Goal: Information Seeking & Learning: Learn about a topic

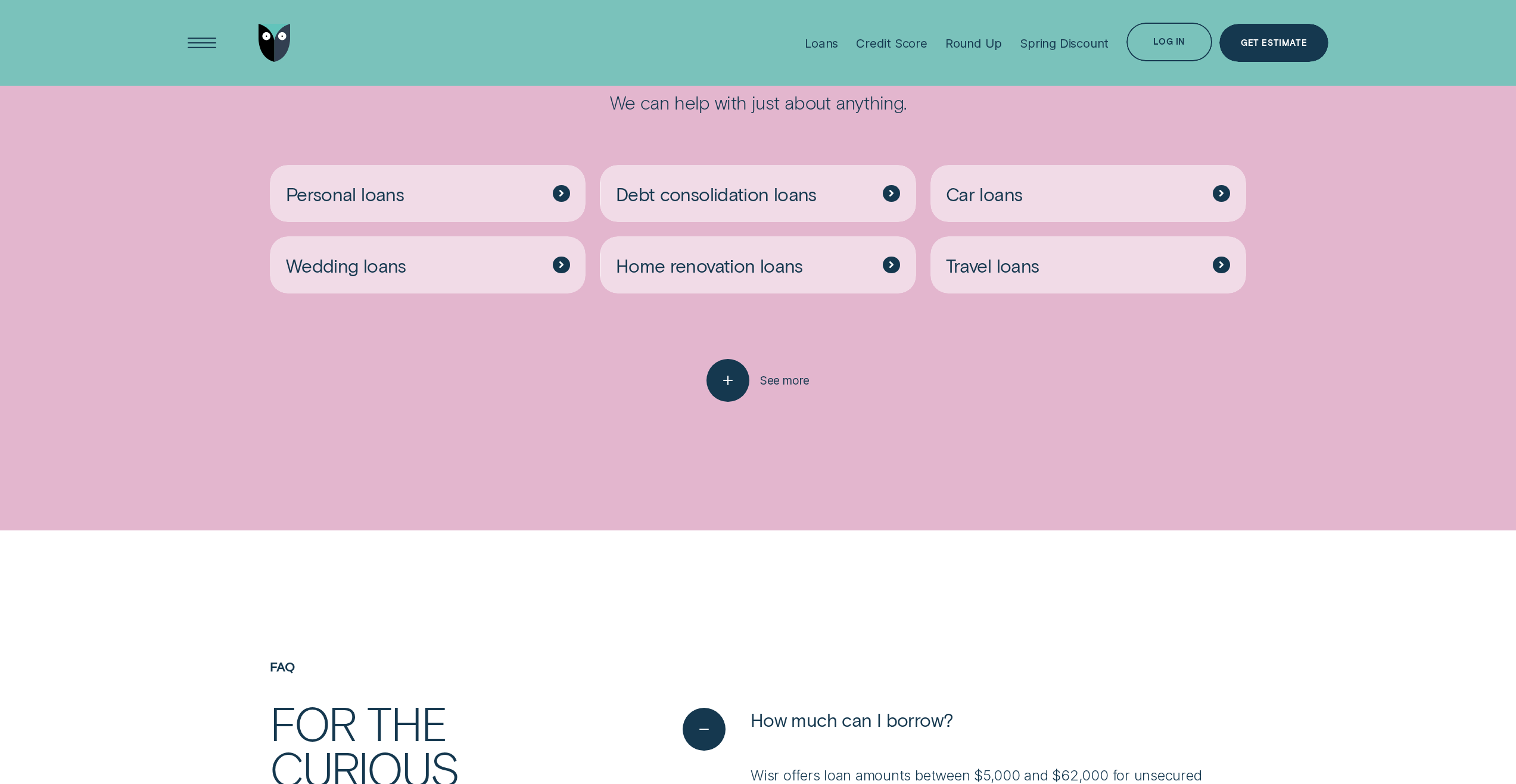
scroll to position [3691, 0]
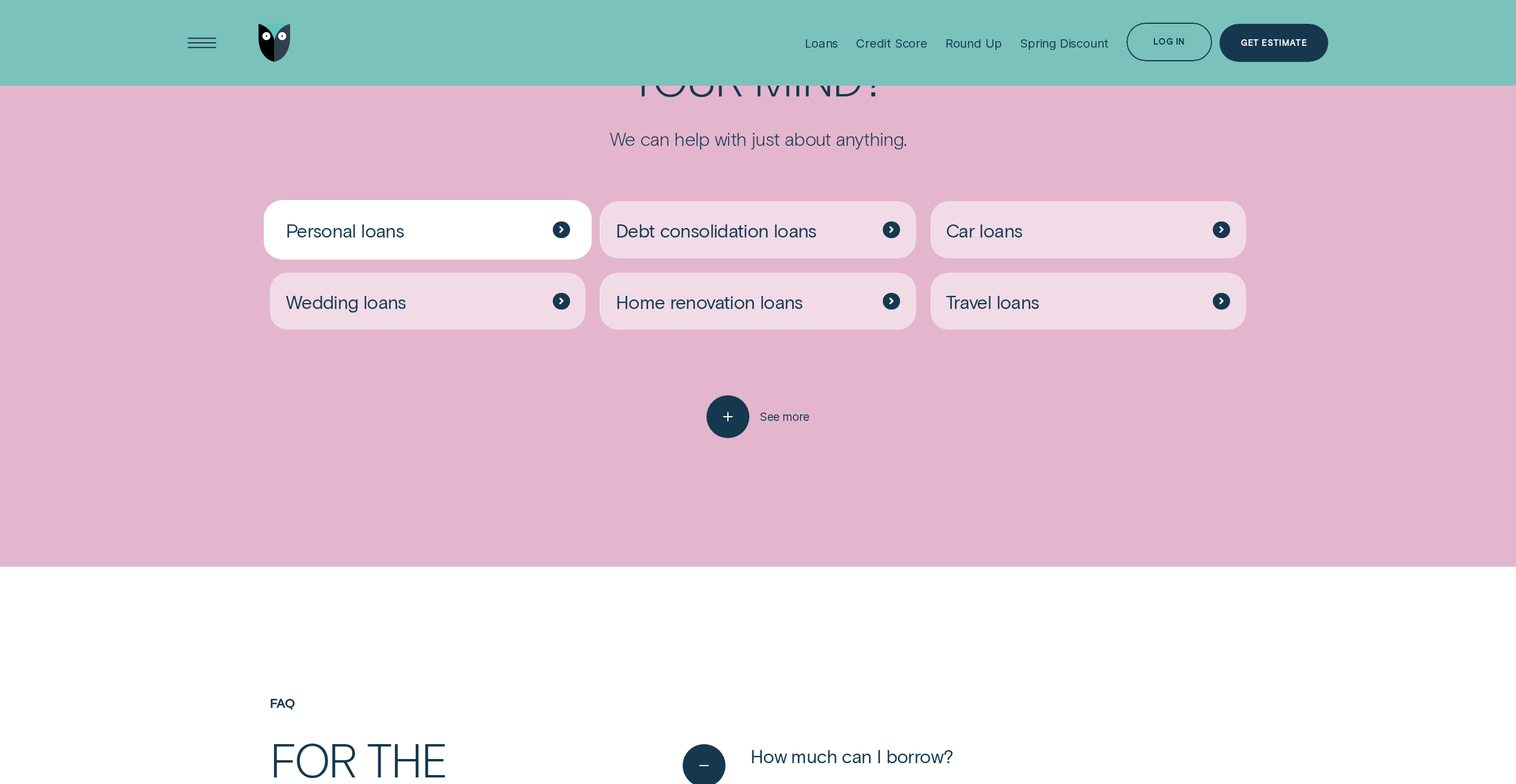
click at [412, 216] on div "Personal loans" at bounding box center [428, 229] width 316 height 57
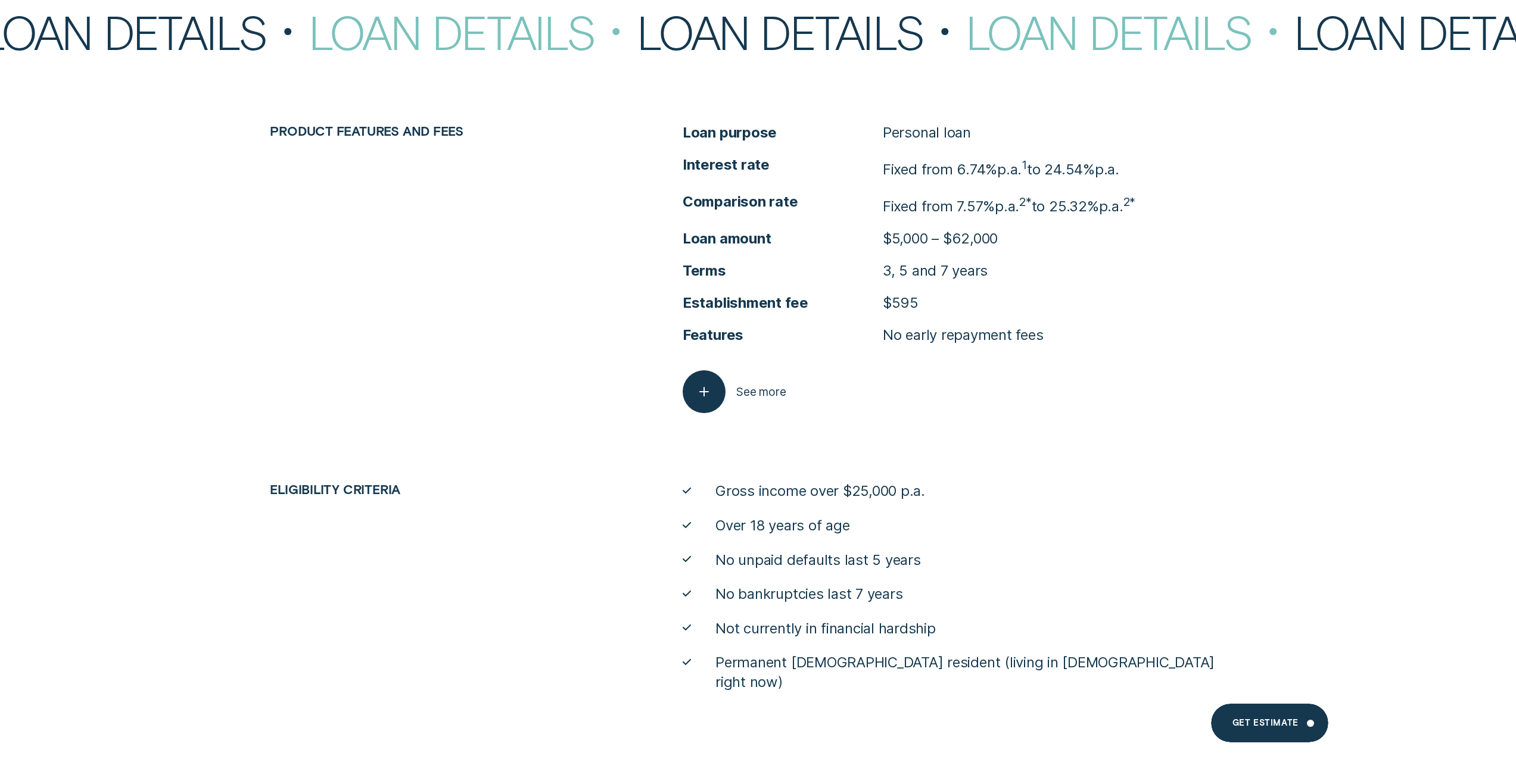
scroll to position [6667, 0]
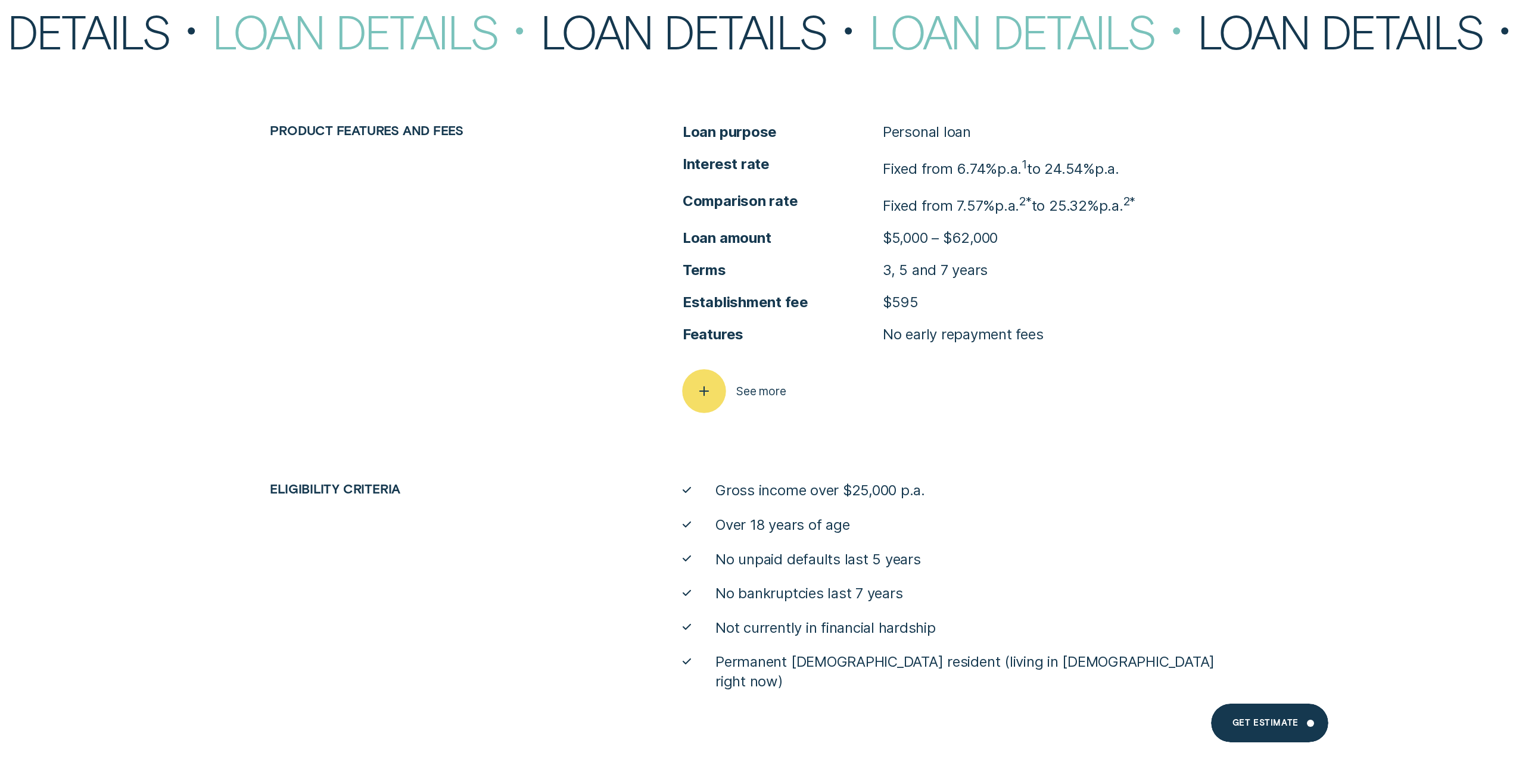
click at [725, 389] on div "button" at bounding box center [703, 391] width 44 height 44
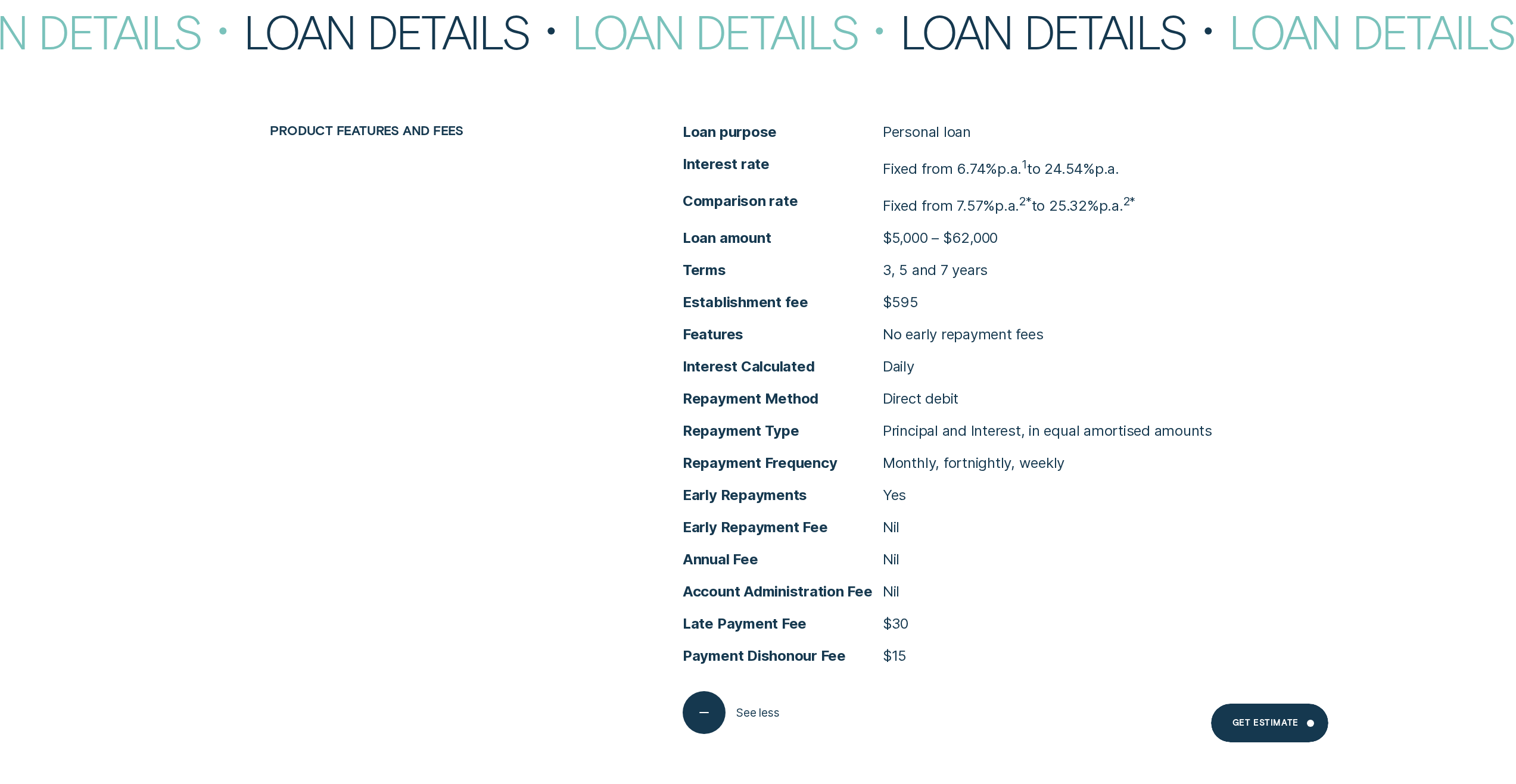
drag, startPoint x: 643, startPoint y: 342, endPoint x: 586, endPoint y: 308, distance: 66.4
click at [586, 308] on div "Product features and fees Loan purpose Personal loan Interest rate Fixed from 6…" at bounding box center [757, 428] width 1155 height 612
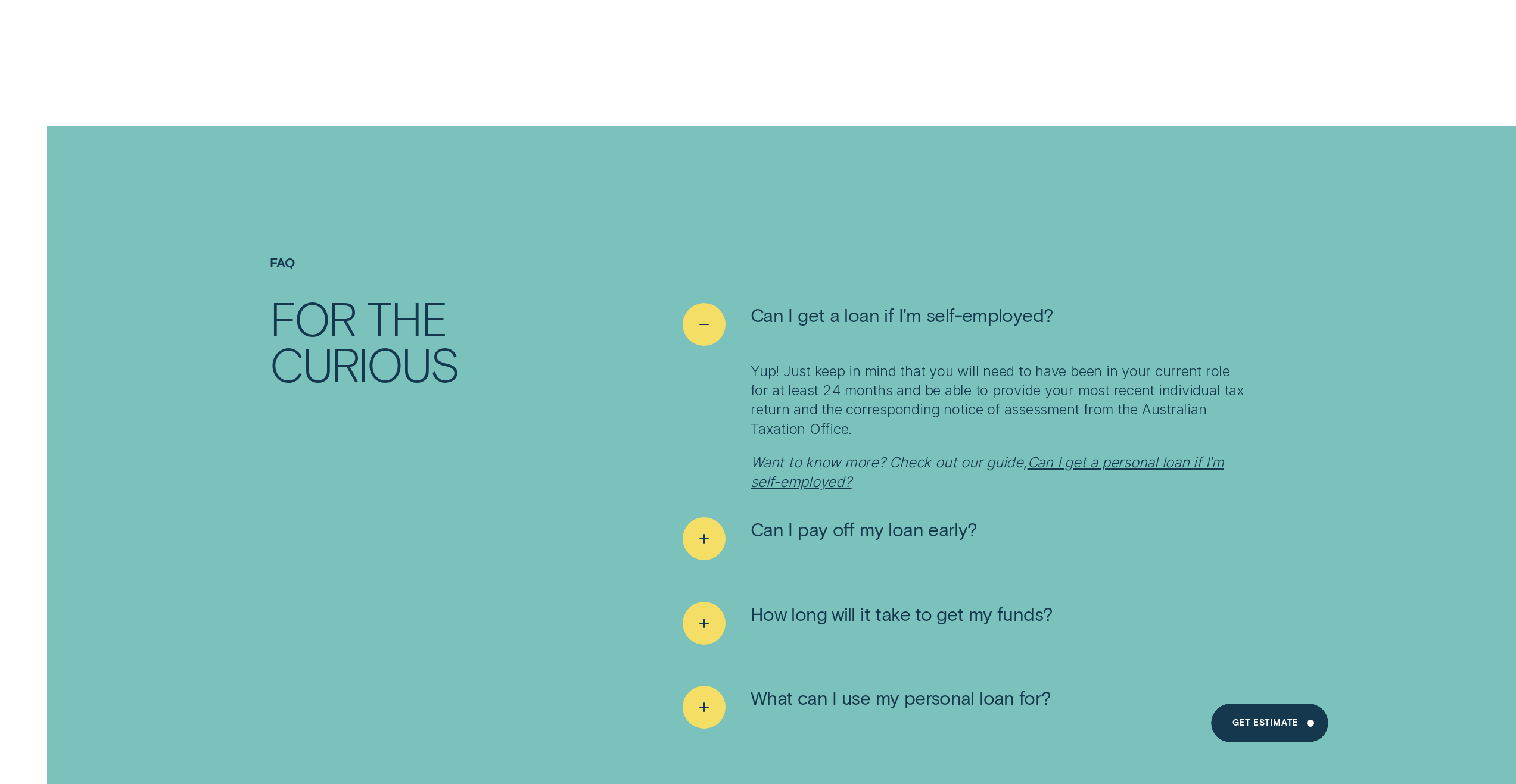
scroll to position [8691, 0]
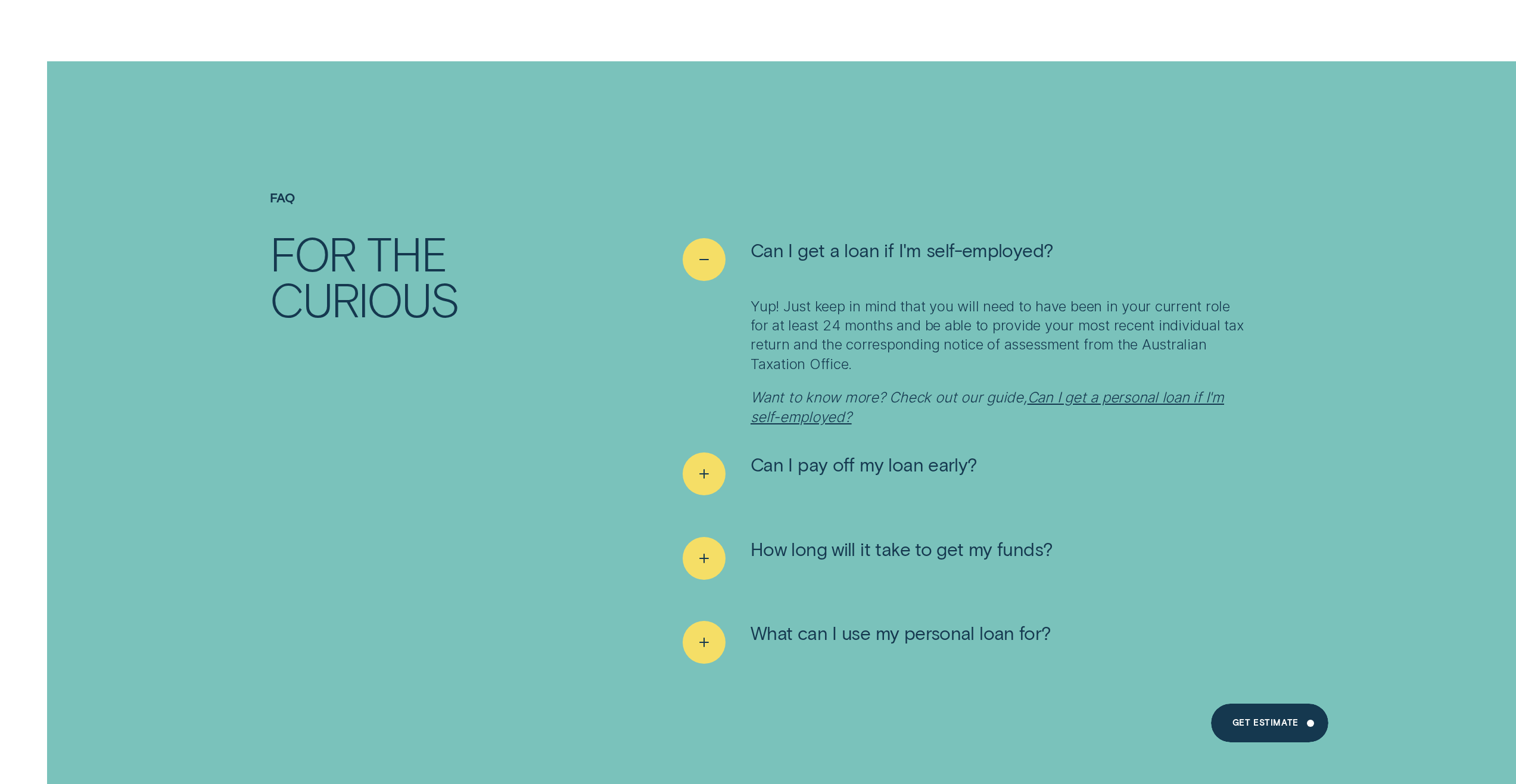
drag, startPoint x: 691, startPoint y: 440, endPoint x: 693, endPoint y: 456, distance: 16.1
drag, startPoint x: 693, startPoint y: 456, endPoint x: 694, endPoint y: 421, distance: 35.0
click at [694, 422] on ul "Can I get a loan if I'm self-employed? Yup! Just keep in mind that you will nee…" at bounding box center [964, 472] width 578 height 467
click at [701, 452] on div "See more" at bounding box center [703, 473] width 44 height 44
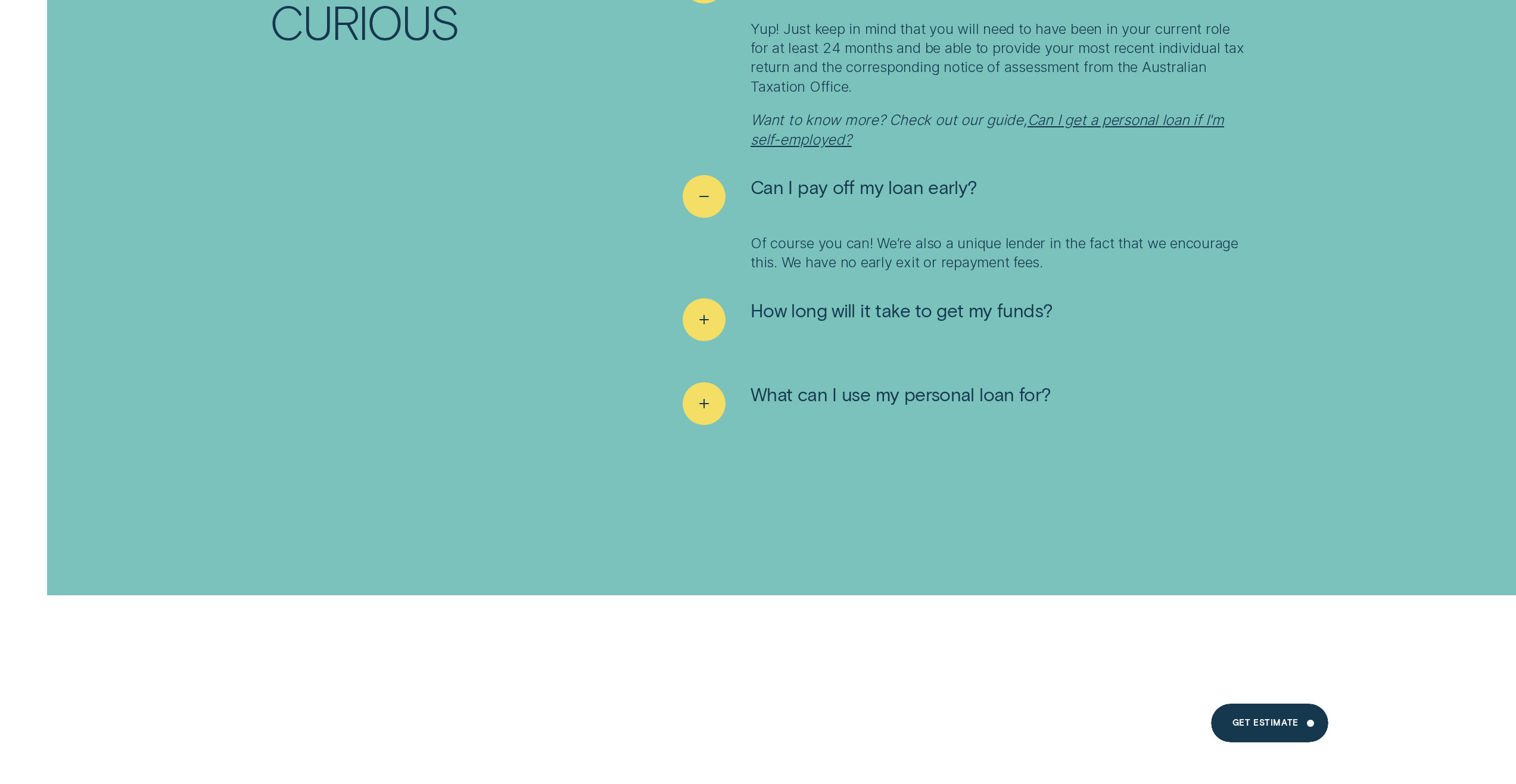
scroll to position [8989, 0]
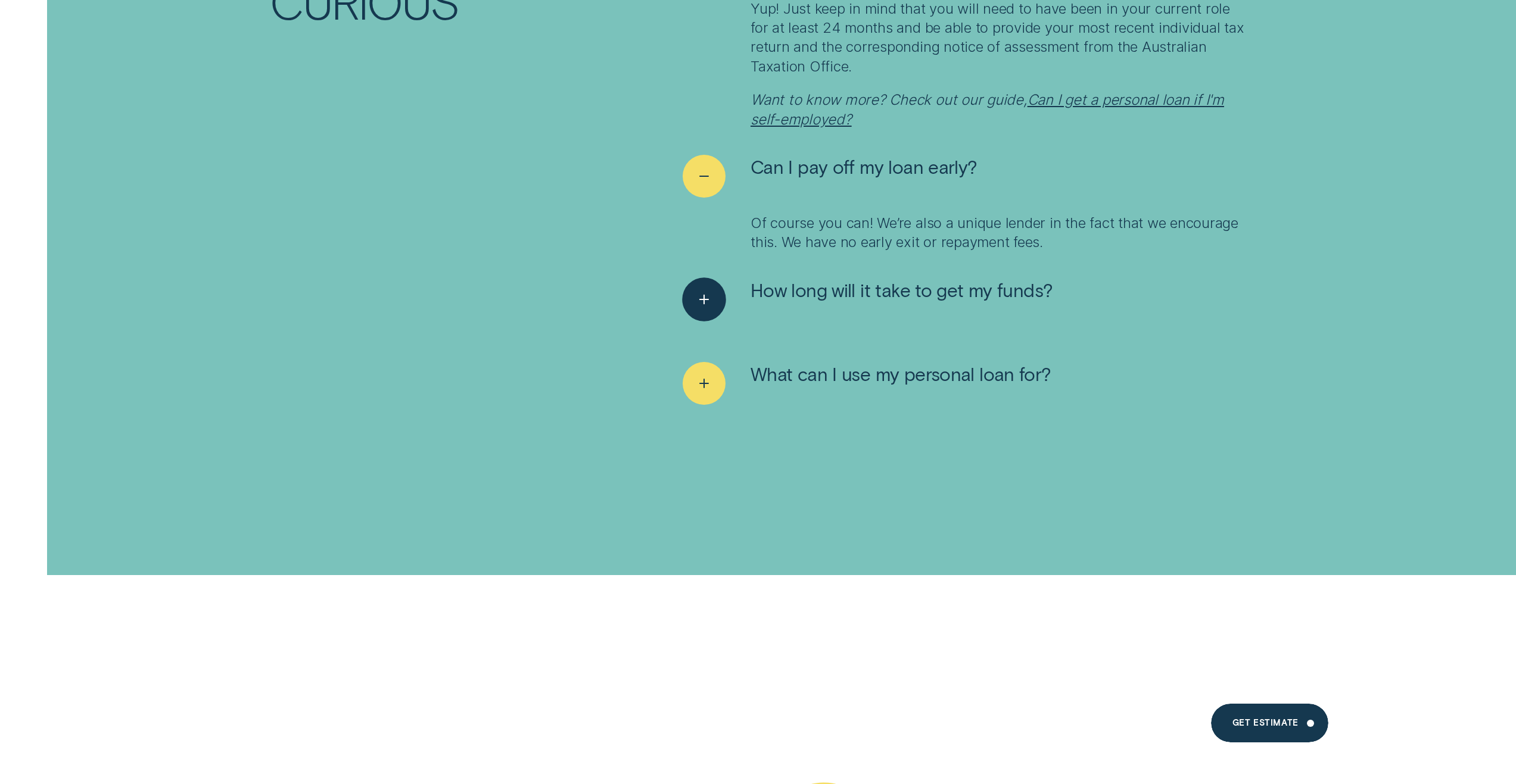
click at [699, 290] on icon "See more" at bounding box center [704, 299] width 22 height 19
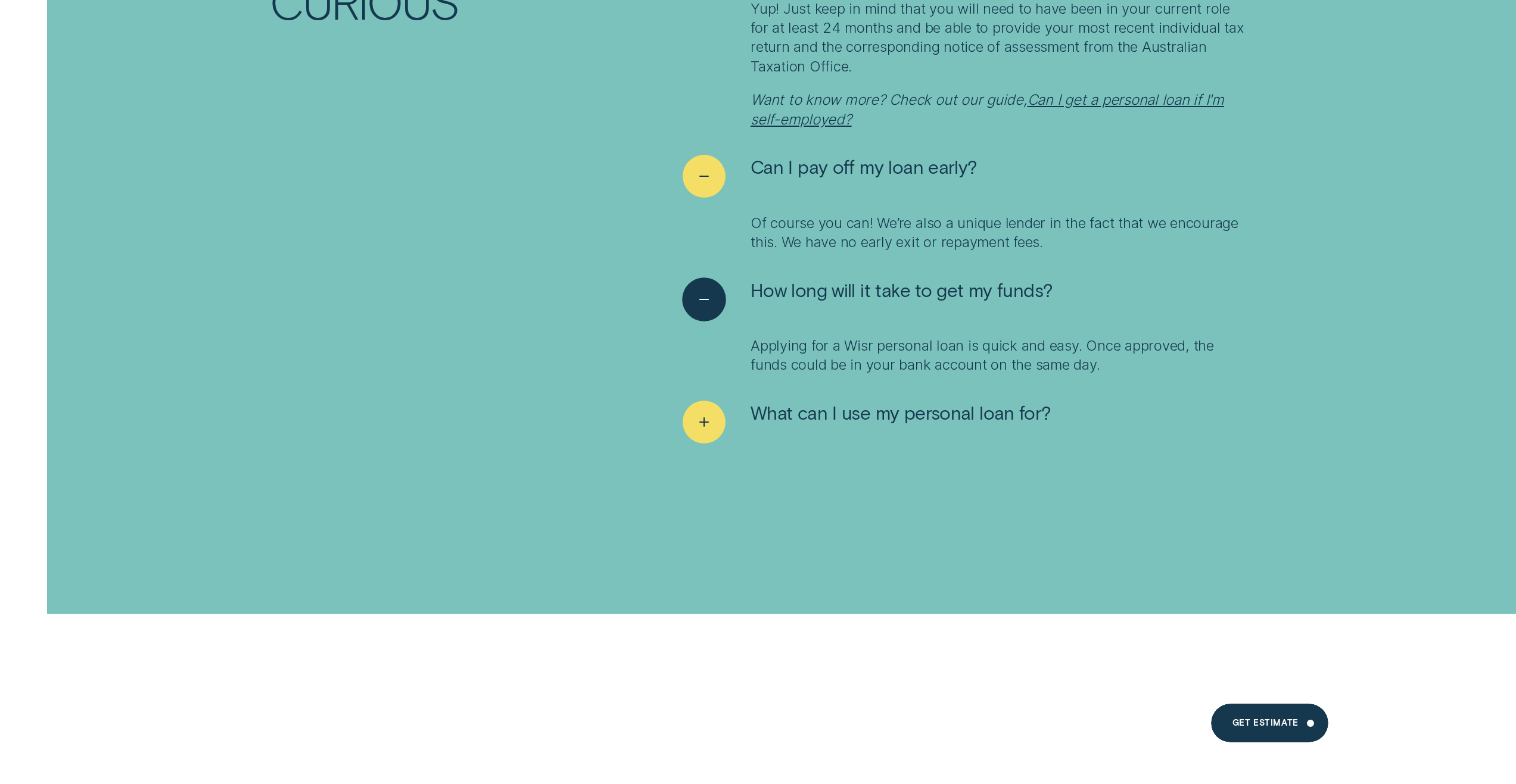
click at [699, 290] on icon "See less" at bounding box center [704, 299] width 22 height 19
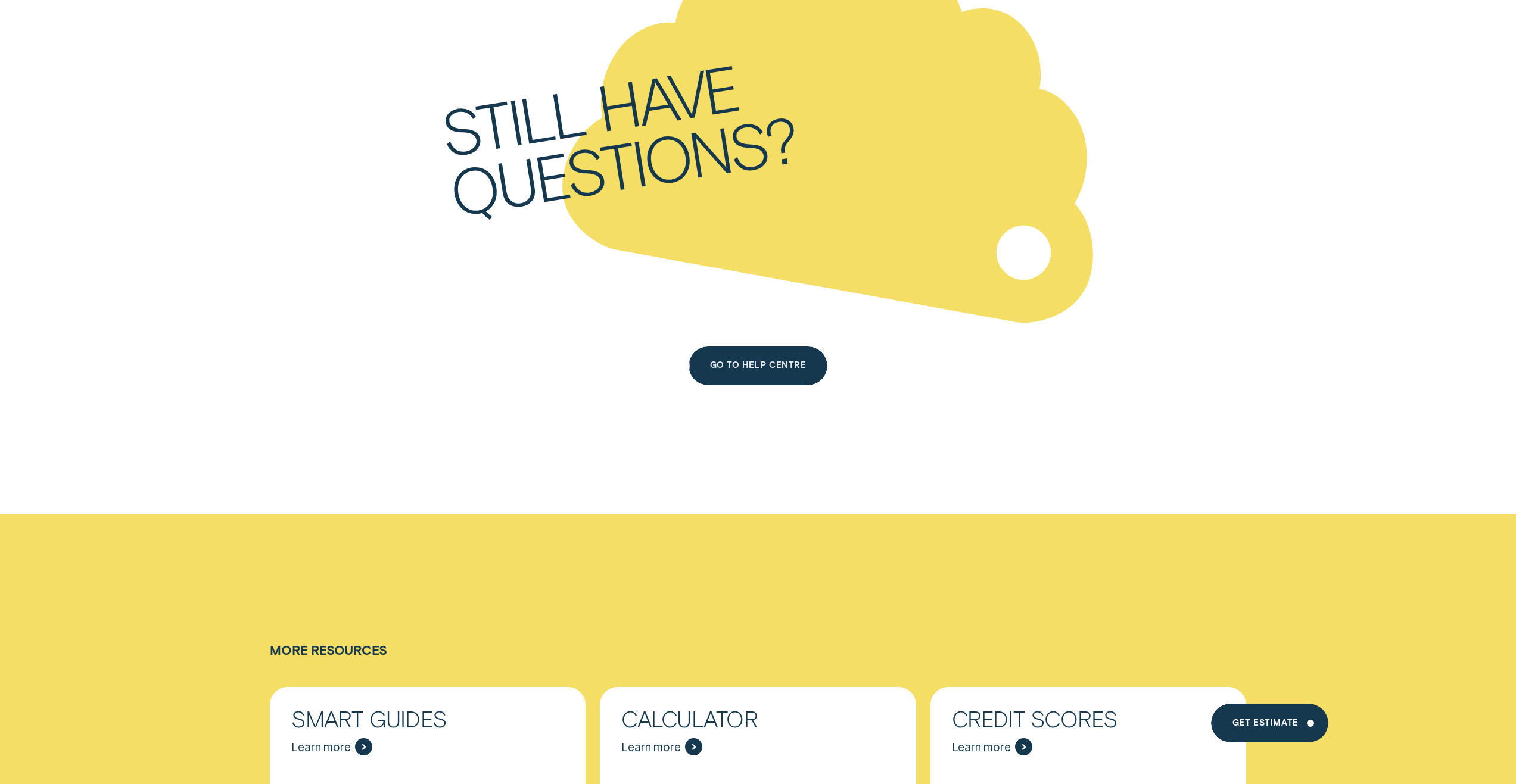
scroll to position [9823, 0]
